Goal: Find specific page/section: Find specific page/section

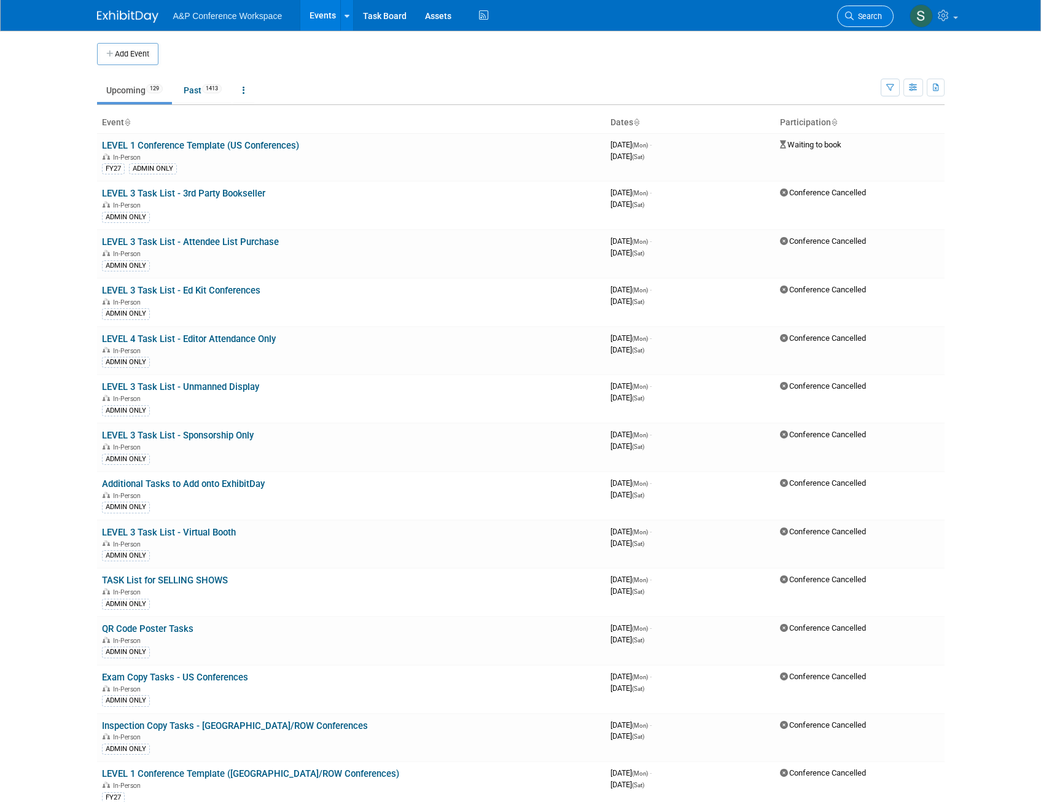
click at [865, 7] on link "Search" at bounding box center [865, 16] width 56 height 21
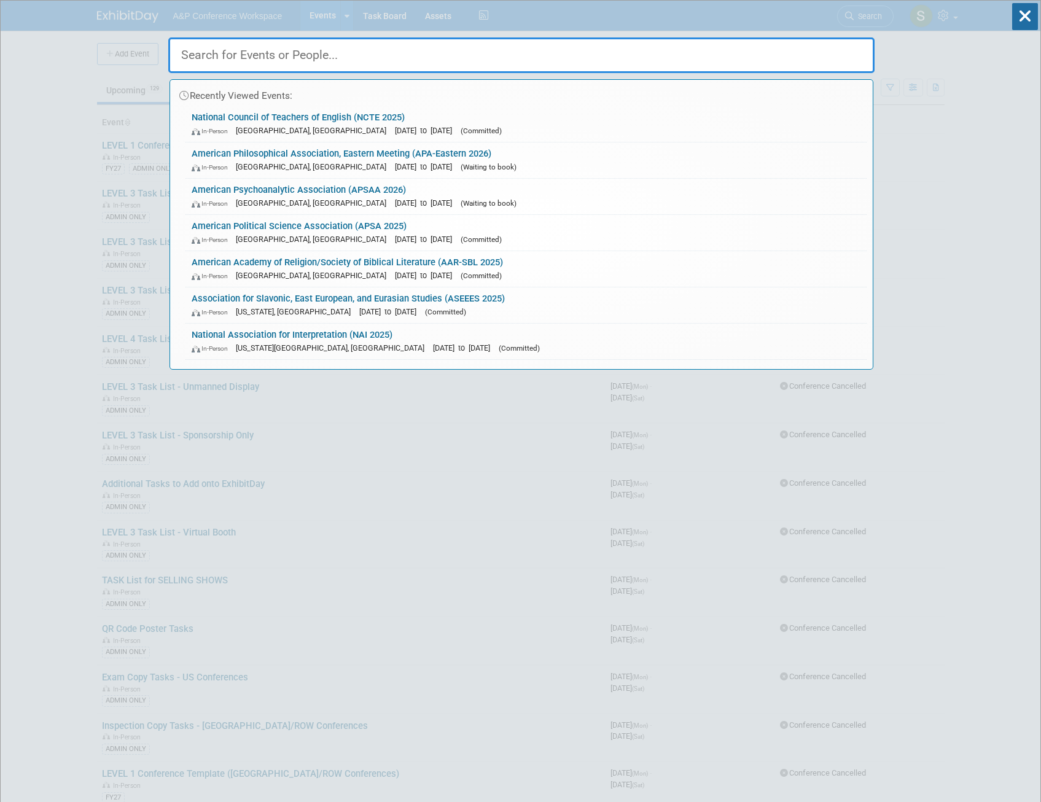
click at [604, 56] on input "text" at bounding box center [521, 55] width 706 height 36
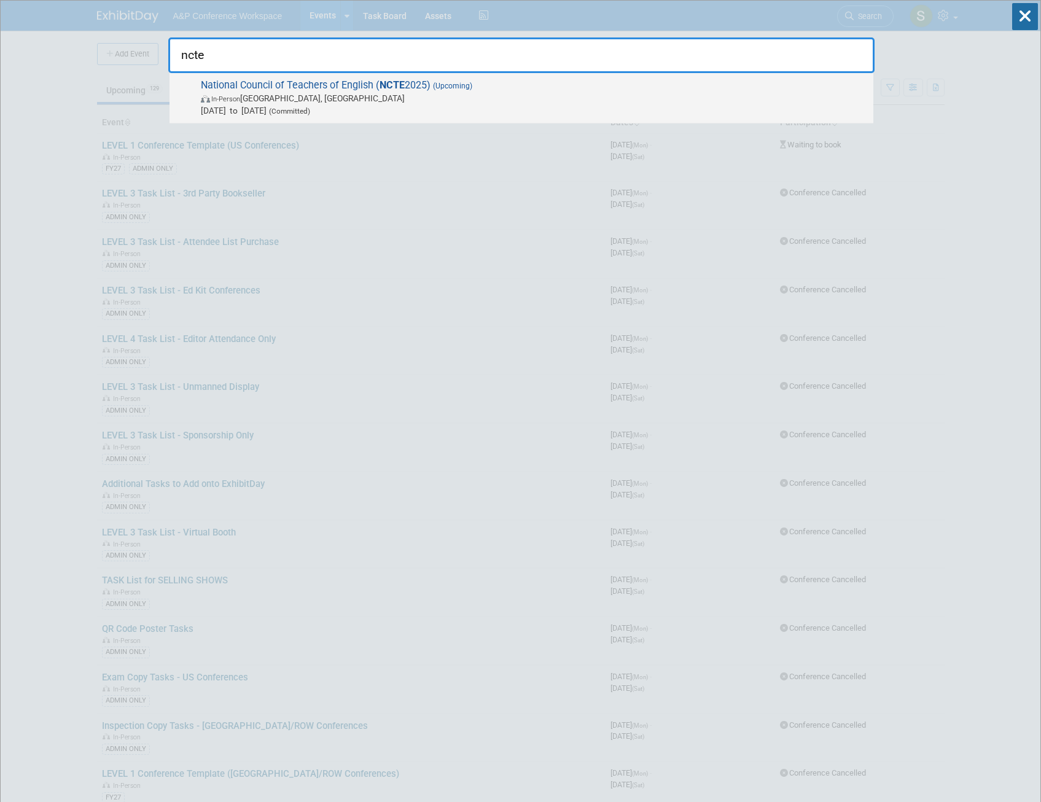
type input "ncte"
click at [520, 104] on span "[DATE] to [DATE] (Committed)" at bounding box center [534, 110] width 666 height 12
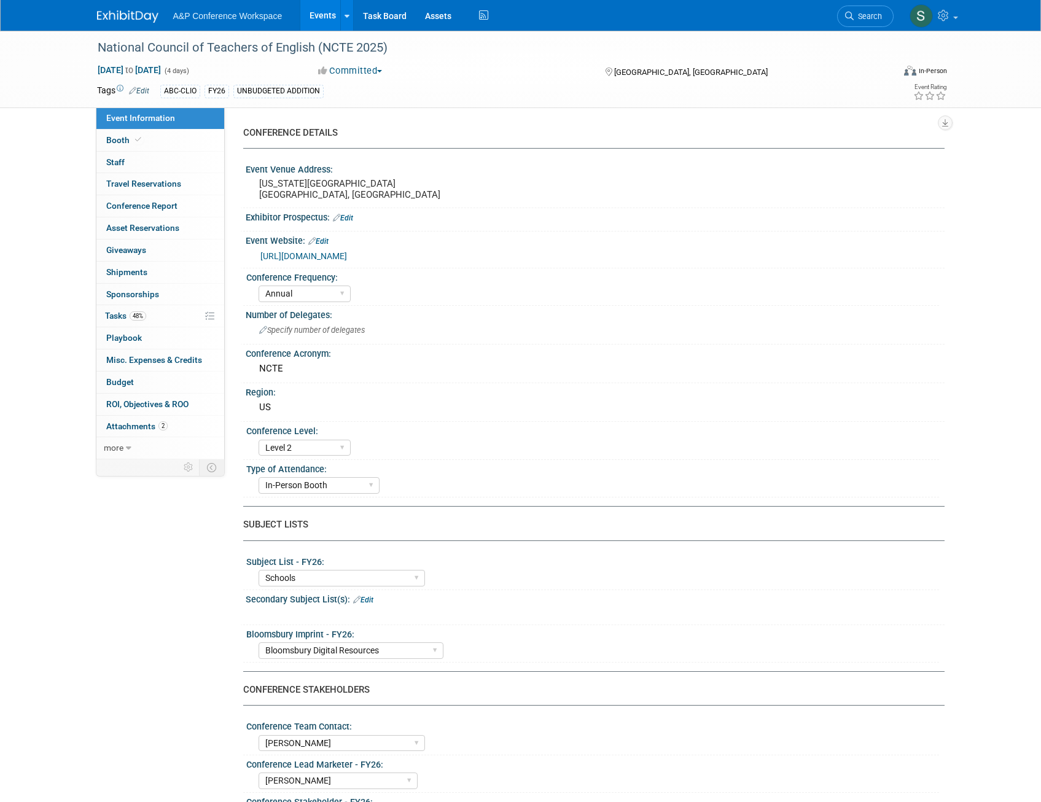
select select "Annual"
select select "Level 2"
select select "In-Person Booth"
select select "Schools"
select select "Bloomsbury Digital Resources"
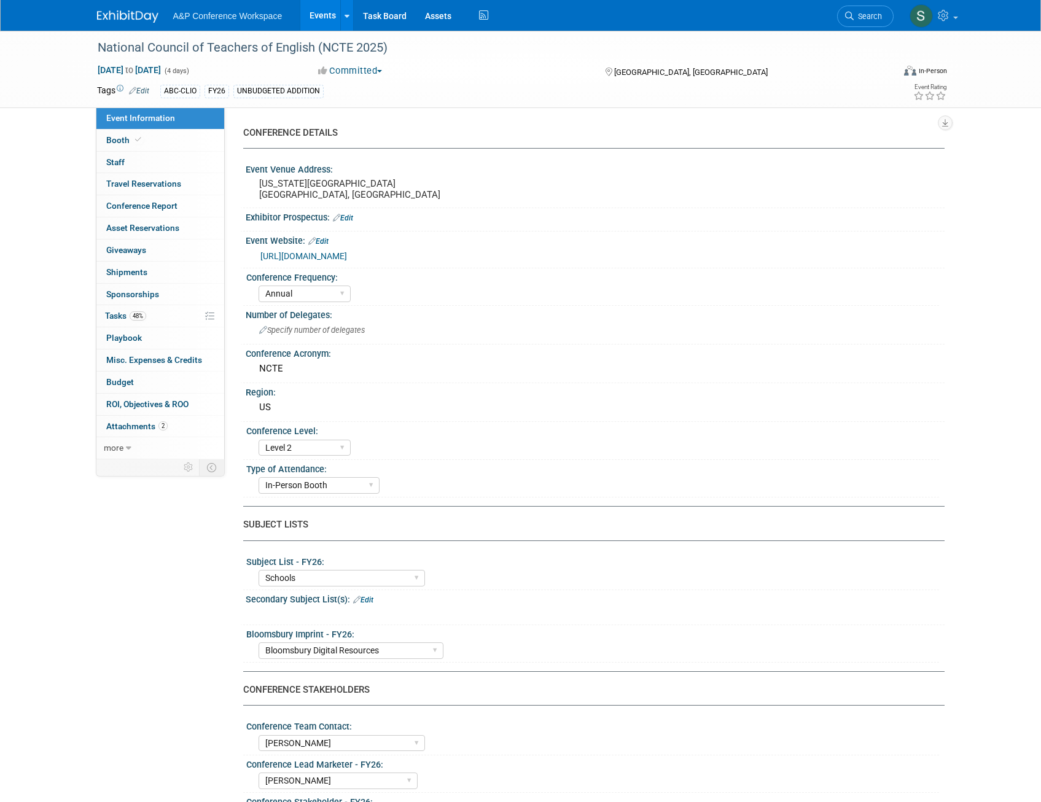
select select "Amanda Oney"
select select "Veronica Dove"
select select "Rosalie Love"
select select "Brand/Subject Presence​"
click at [164, 311] on link "48% Tasks 48%" at bounding box center [160, 315] width 128 height 21
